Goal: Navigation & Orientation: Find specific page/section

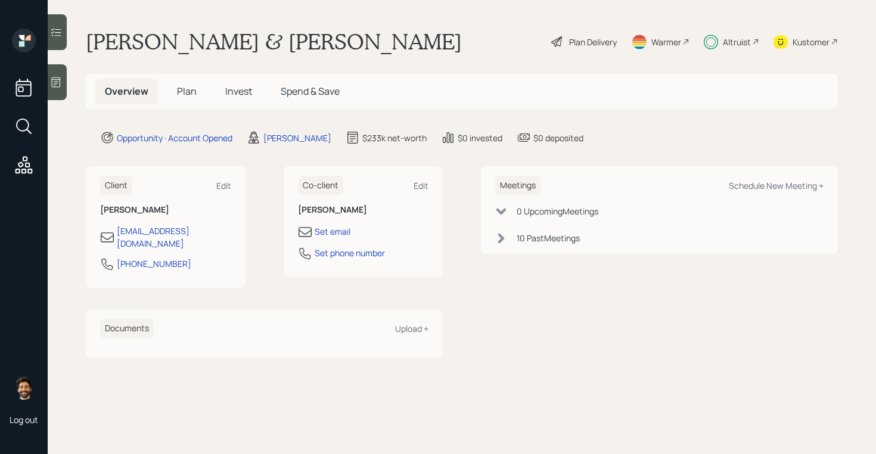
click at [23, 163] on icon at bounding box center [23, 164] width 21 height 21
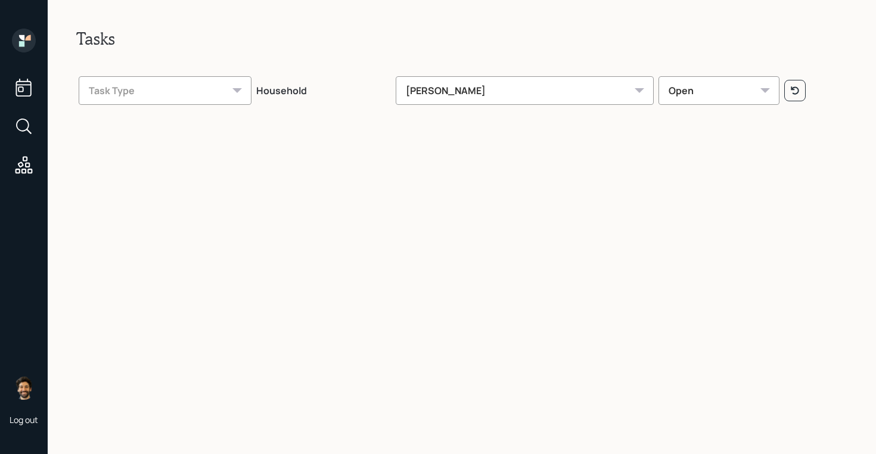
click at [27, 43] on icon at bounding box center [24, 41] width 24 height 24
